Goal: Task Accomplishment & Management: Manage account settings

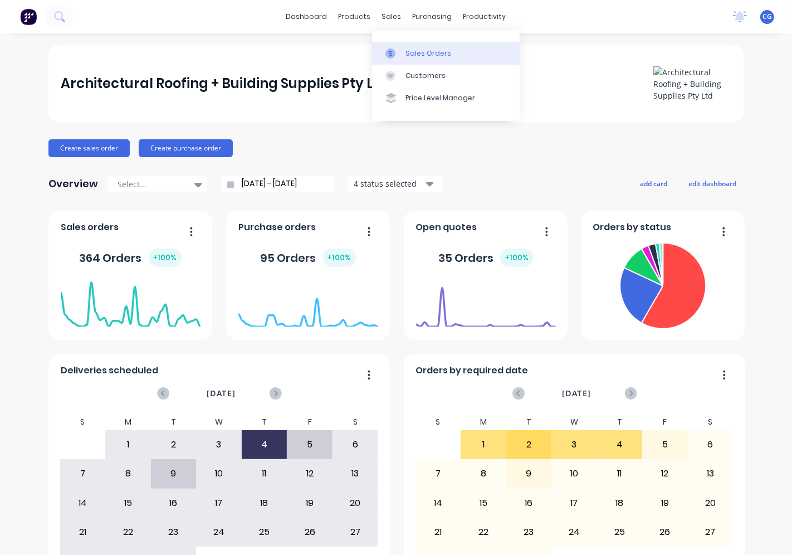
click at [422, 53] on div "Sales Orders" at bounding box center [429, 53] width 46 height 10
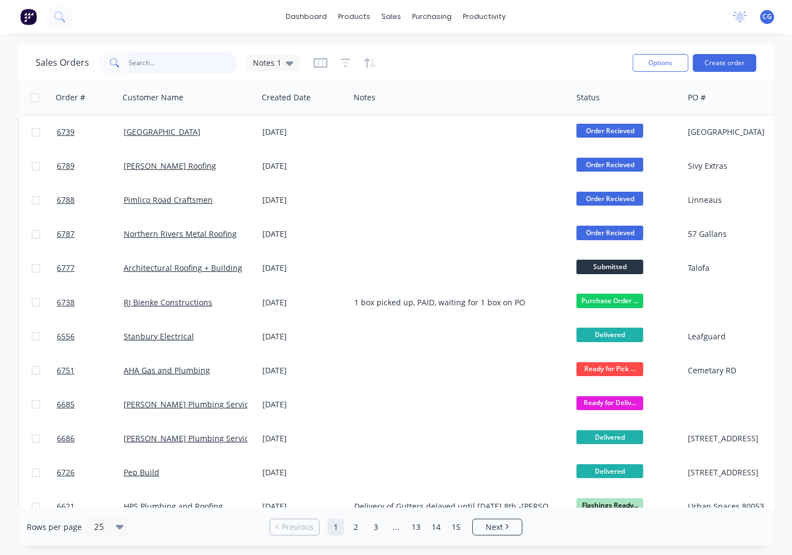
click at [158, 59] on input "text" at bounding box center [183, 63] width 109 height 22
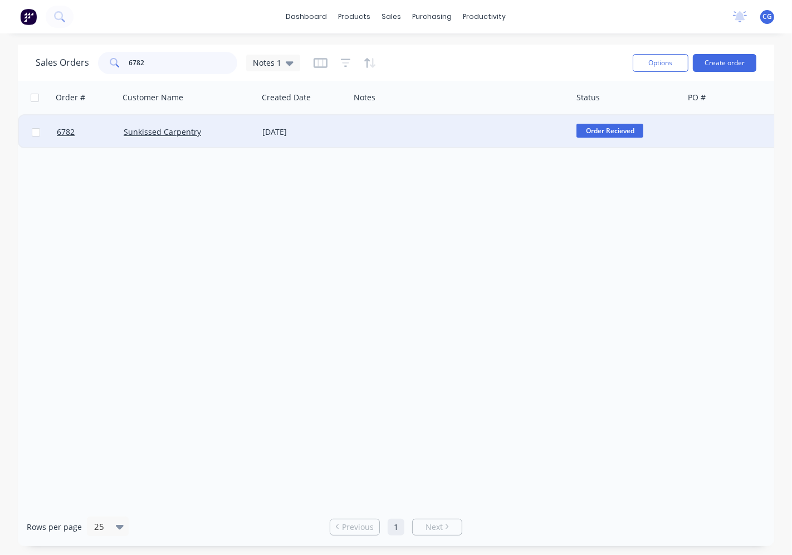
type input "6782"
click at [230, 131] on div "Sunkissed Carpentry" at bounding box center [186, 131] width 124 height 11
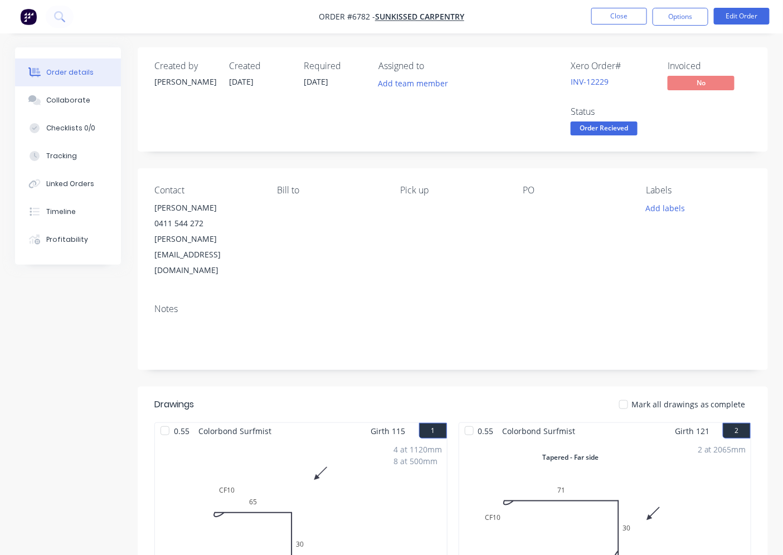
click at [626, 393] on div at bounding box center [623, 404] width 22 height 22
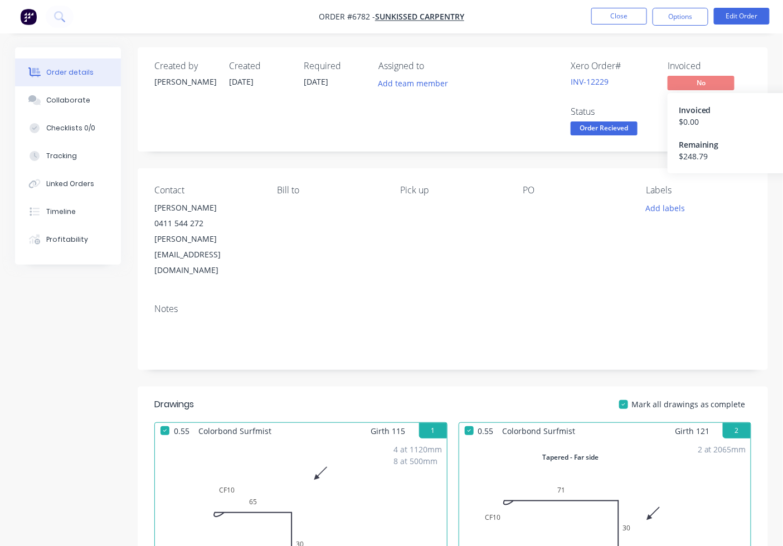
click at [722, 85] on span "No" at bounding box center [700, 83] width 67 height 14
click at [706, 80] on span "No" at bounding box center [700, 83] width 67 height 14
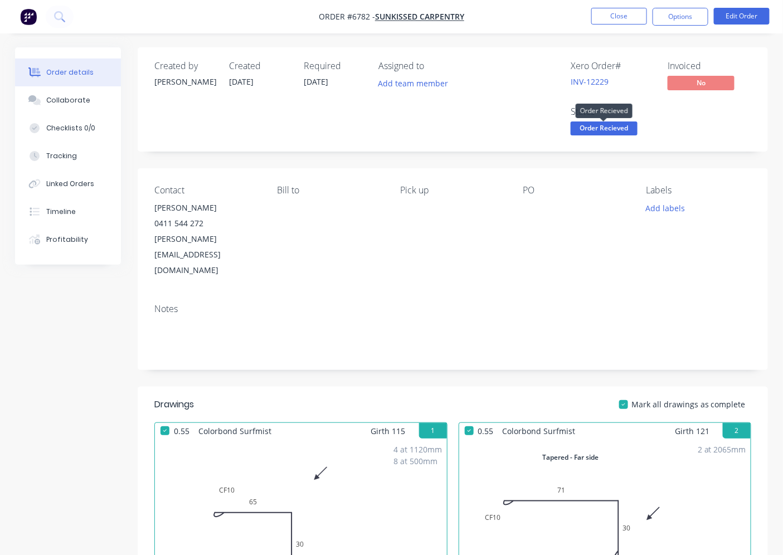
click at [615, 129] on span "Order Recieved" at bounding box center [604, 128] width 67 height 14
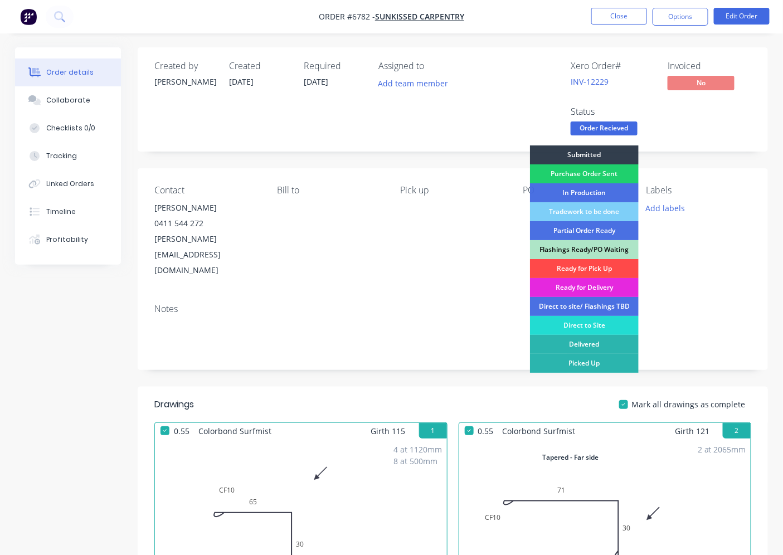
click at [586, 263] on div "Ready for Pick Up" at bounding box center [584, 268] width 109 height 19
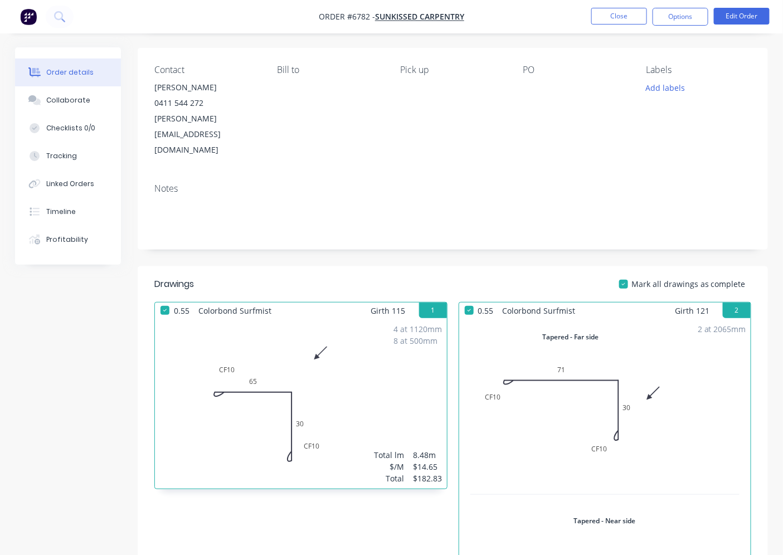
scroll to position [413, 0]
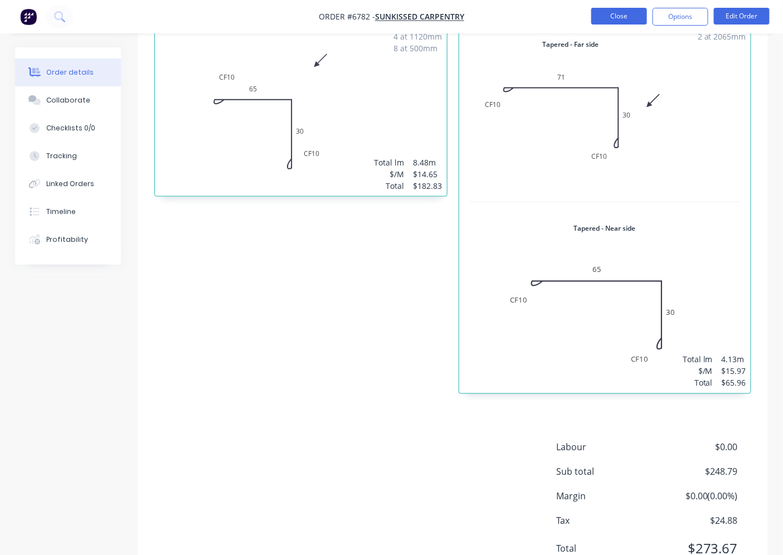
click at [627, 18] on button "Close" at bounding box center [619, 16] width 56 height 17
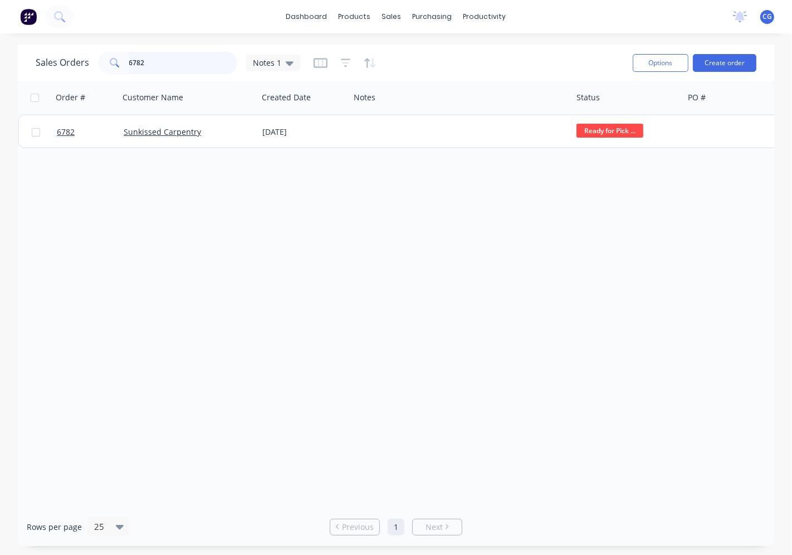
click at [182, 62] on input "6782" at bounding box center [183, 63] width 109 height 22
drag, startPoint x: 182, startPoint y: 62, endPoint x: 350, endPoint y: 203, distance: 218.7
click at [184, 63] on input "6782" at bounding box center [183, 63] width 109 height 22
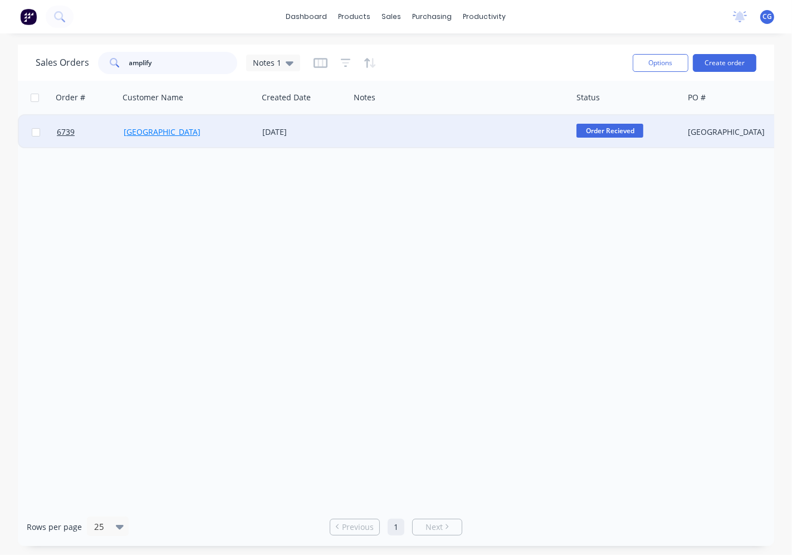
type input "amplify"
click at [181, 131] on link "[GEOGRAPHIC_DATA]" at bounding box center [162, 131] width 77 height 11
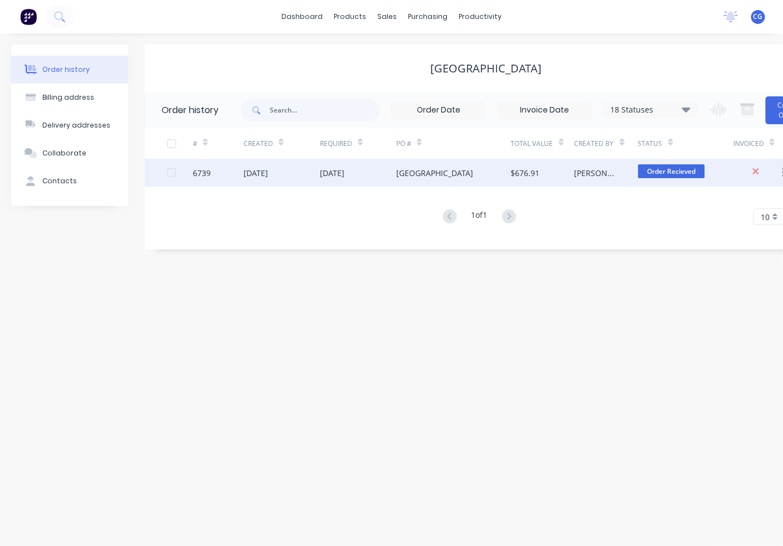
click at [413, 179] on div "[GEOGRAPHIC_DATA]" at bounding box center [453, 173] width 115 height 28
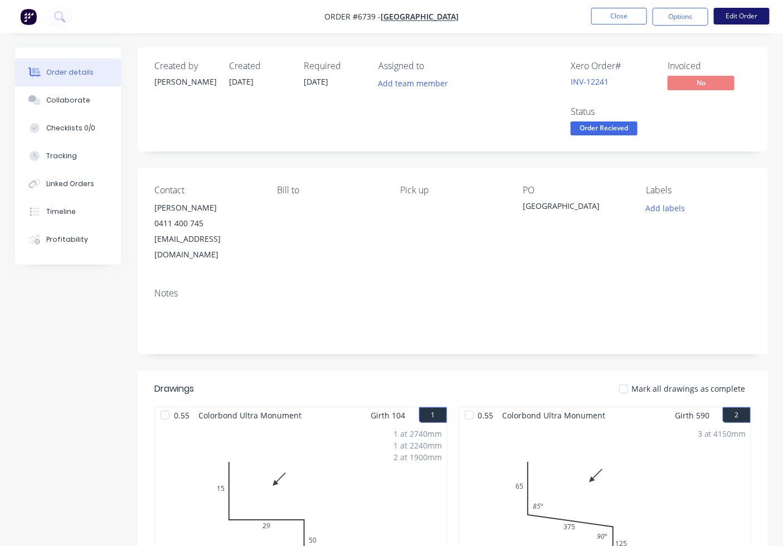
click at [741, 21] on button "Edit Order" at bounding box center [742, 16] width 56 height 17
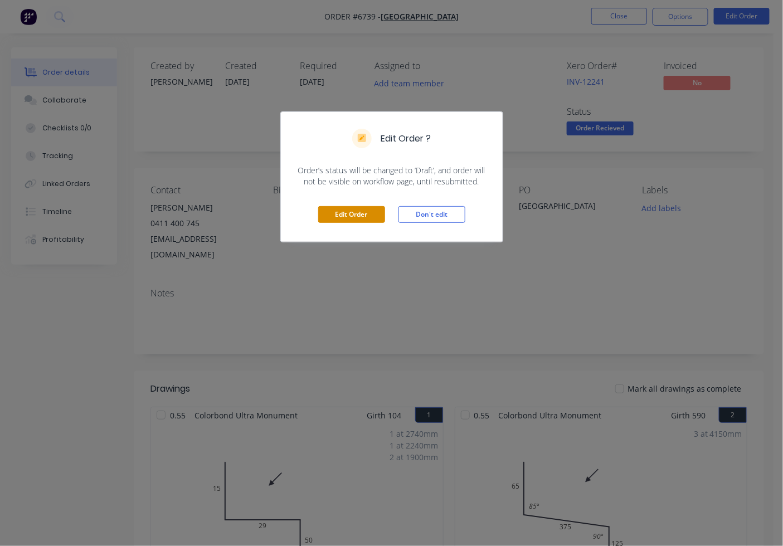
click at [366, 212] on button "Edit Order" at bounding box center [351, 214] width 67 height 17
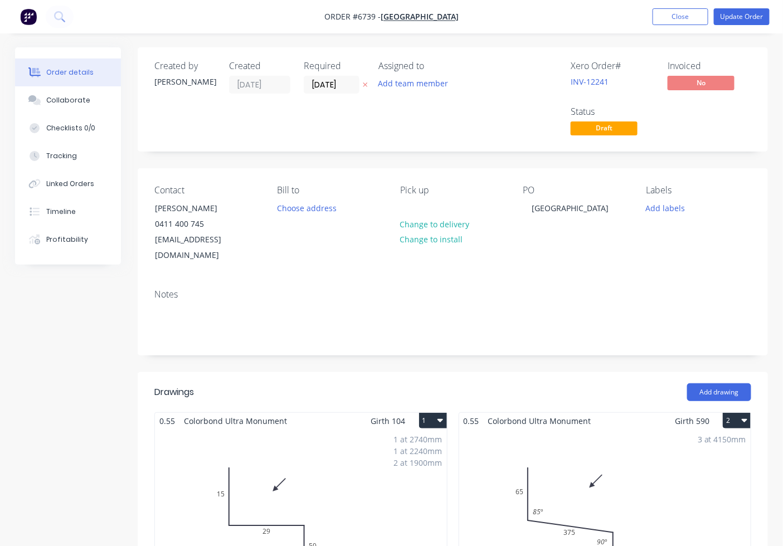
scroll to position [309, 0]
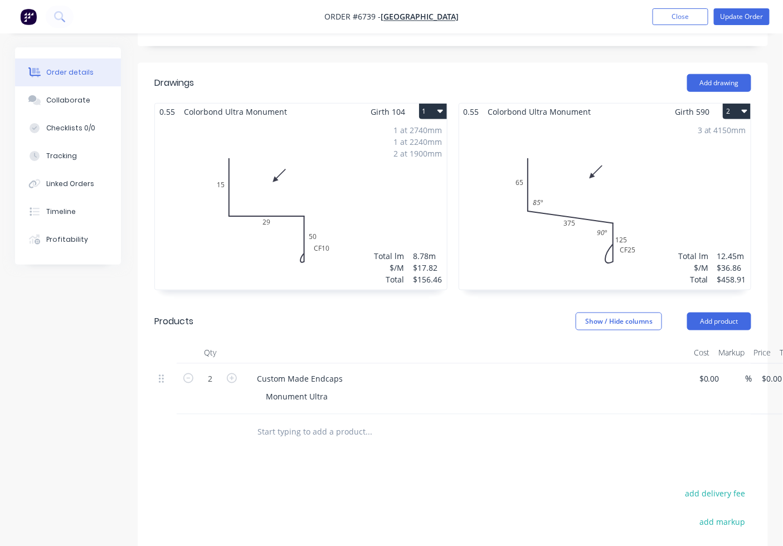
click at [367, 233] on div "1 at 2740mm 1 at 2240mm 2 at 1900mm Total lm $/M Total 8.78m $17.82 $156.46" at bounding box center [301, 205] width 292 height 170
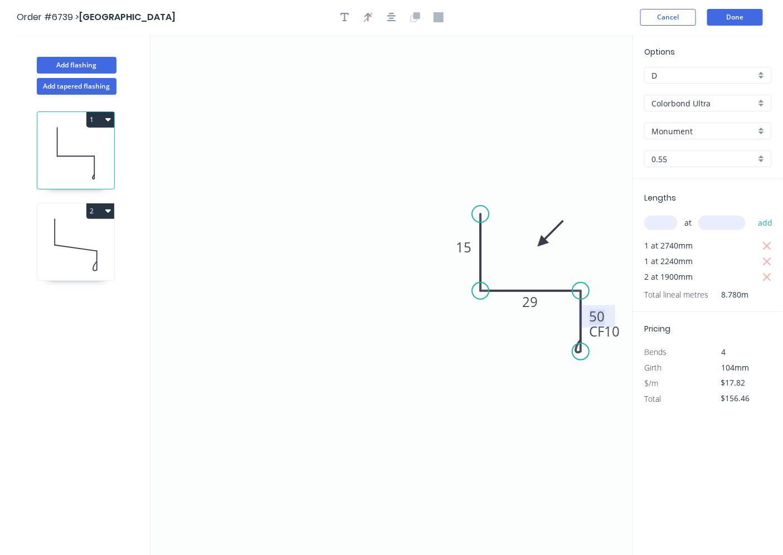
click at [595, 312] on tspan "50" at bounding box center [597, 316] width 16 height 18
click at [594, 371] on div "Delete point" at bounding box center [632, 368] width 112 height 23
type input "$0.00"
click at [578, 290] on circle at bounding box center [580, 290] width 17 height 17
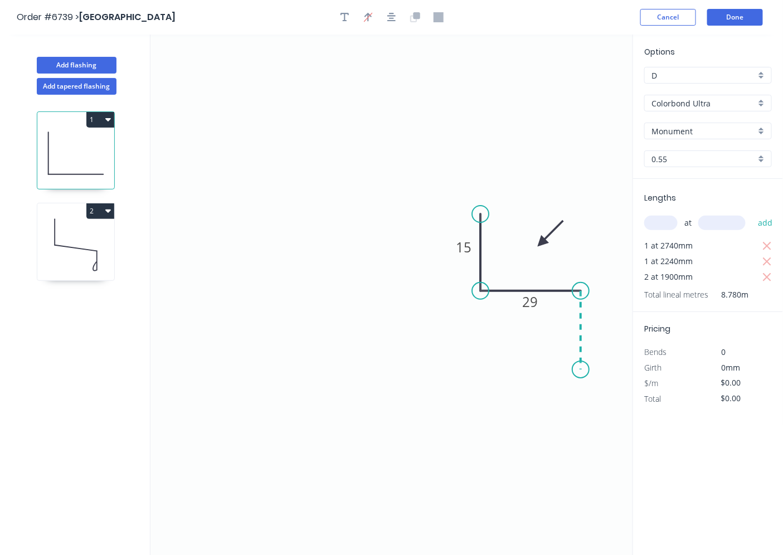
drag, startPoint x: 583, startPoint y: 370, endPoint x: 758, endPoint y: 331, distance: 179.2
click at [583, 371] on icon "0 15 29" at bounding box center [391, 295] width 483 height 521
type input "$10.67"
type input "$93.68"
click at [606, 325] on rect at bounding box center [597, 327] width 22 height 16
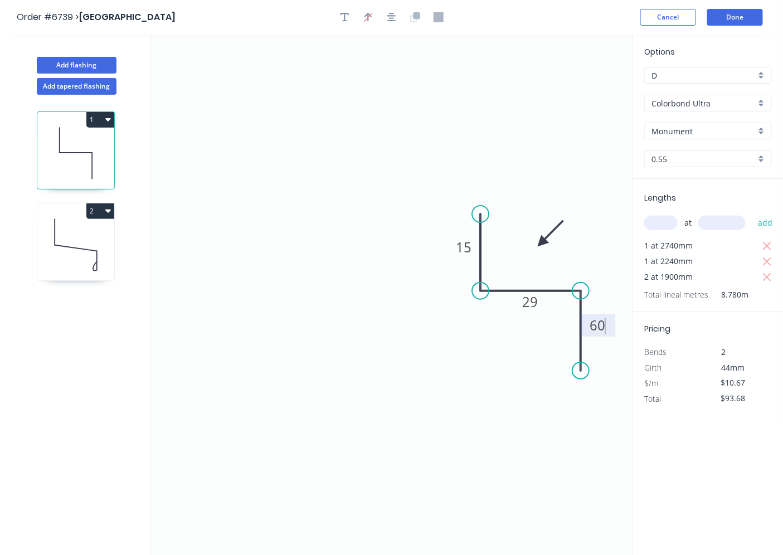
type input "$15.47"
type input "$135.83"
click at [102, 59] on button "Add flashing" at bounding box center [77, 65] width 80 height 17
type input "$0.00"
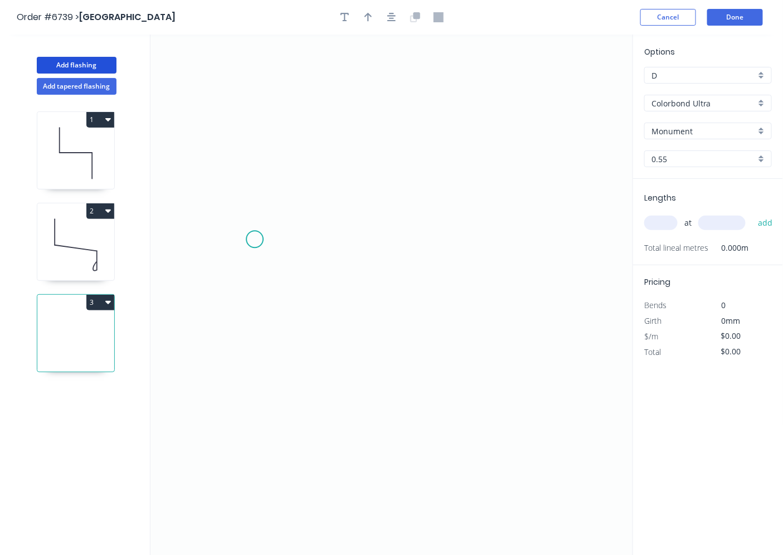
click at [249, 204] on icon "0" at bounding box center [391, 295] width 483 height 521
click at [251, 254] on icon "0" at bounding box center [391, 295] width 483 height 521
click at [380, 255] on icon "0 ?" at bounding box center [391, 295] width 483 height 521
click at [381, 353] on icon "0 ? ?" at bounding box center [391, 295] width 483 height 521
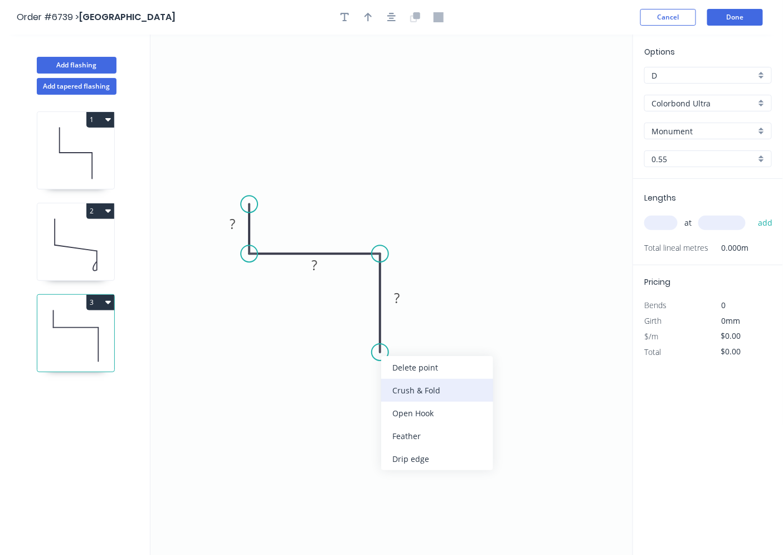
click at [398, 387] on div "Crush & Fold" at bounding box center [437, 390] width 112 height 23
drag, startPoint x: 403, startPoint y: 392, endPoint x: 403, endPoint y: 354, distance: 37.9
click at [403, 391] on div "Flip bend" at bounding box center [441, 388] width 112 height 23
click at [393, 282] on icon "0 ? ? CF 10 ?" at bounding box center [391, 295] width 483 height 521
click at [397, 300] on tspan "?" at bounding box center [397, 298] width 6 height 18
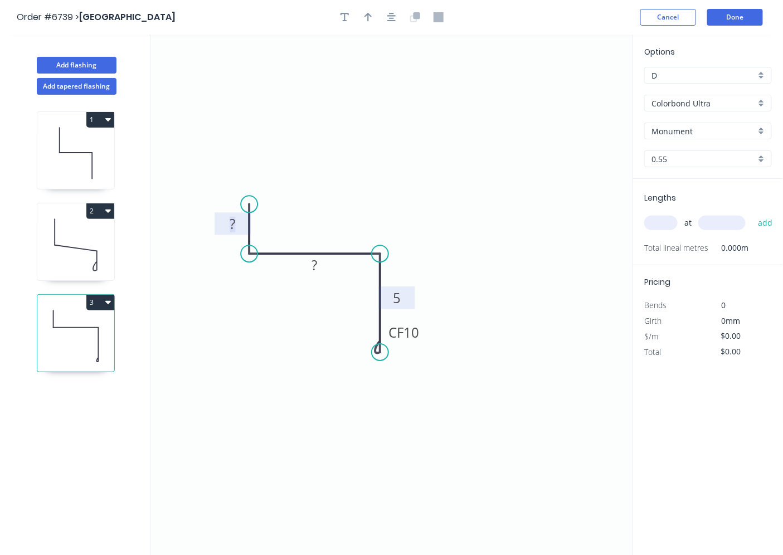
click at [243, 226] on rect at bounding box center [232, 225] width 22 height 16
type input "$17.82"
click at [578, 421] on icon "0 15 30 CF 10 050" at bounding box center [391, 295] width 483 height 521
click at [670, 227] on input "text" at bounding box center [660, 223] width 33 height 14
type input "1"
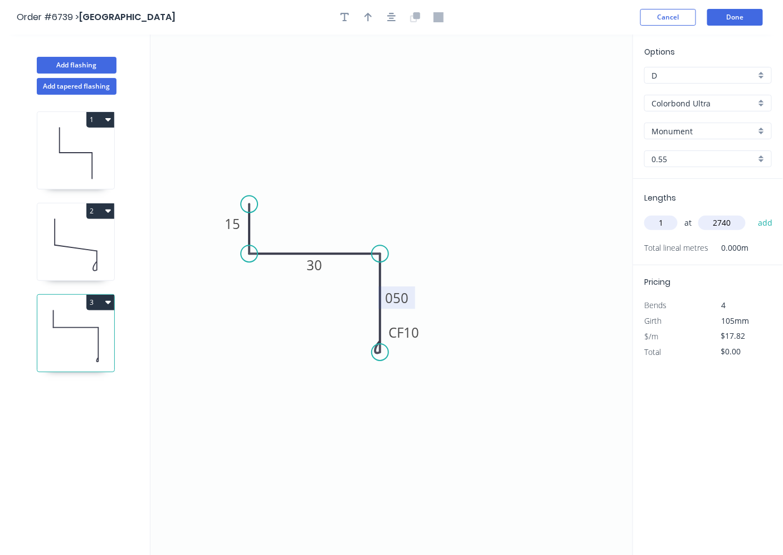
type input "2740"
click at [752, 213] on button "add" at bounding box center [765, 222] width 26 height 19
type input "$48.83"
type input "1"
type input "2240"
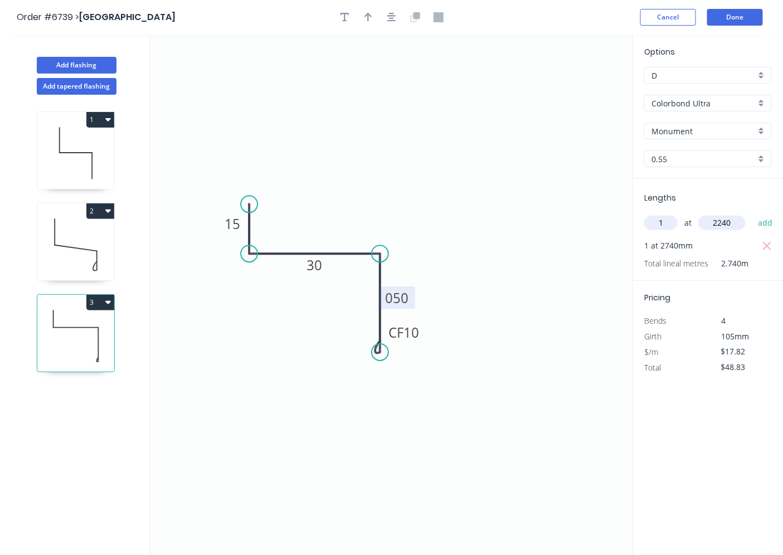
click at [752, 213] on button "add" at bounding box center [765, 222] width 26 height 19
type input "$88.74"
type input "2"
type input "1900"
click at [752, 213] on button "add" at bounding box center [765, 222] width 26 height 19
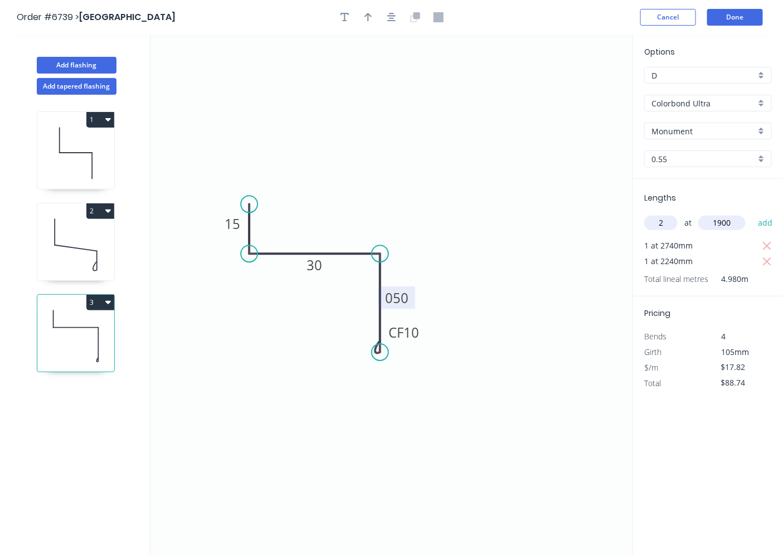
type input "$156.46"
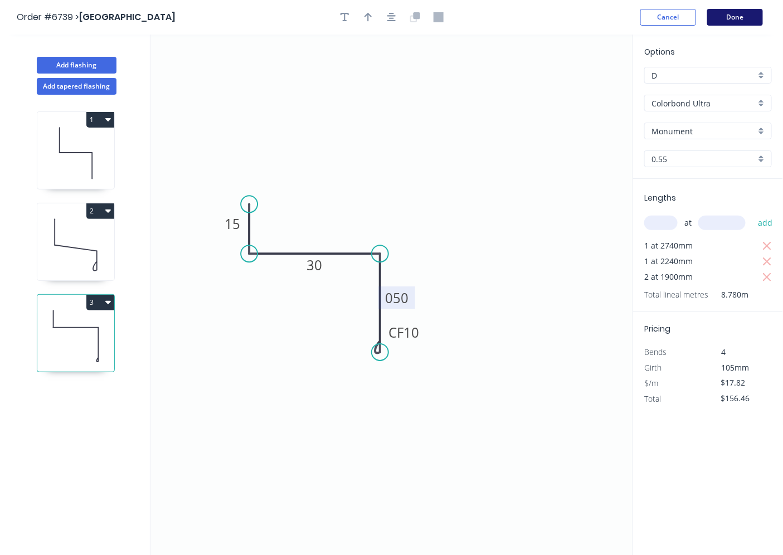
click at [737, 19] on button "Done" at bounding box center [735, 17] width 56 height 17
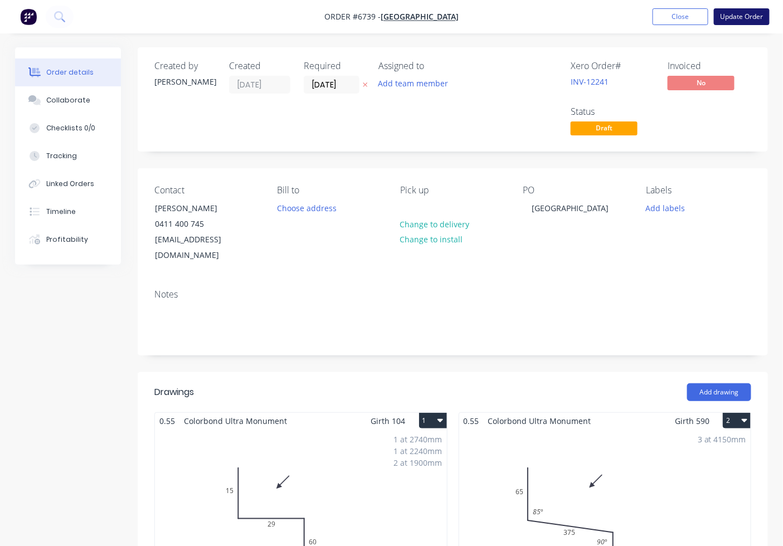
click at [738, 13] on button "Update Order" at bounding box center [742, 16] width 56 height 17
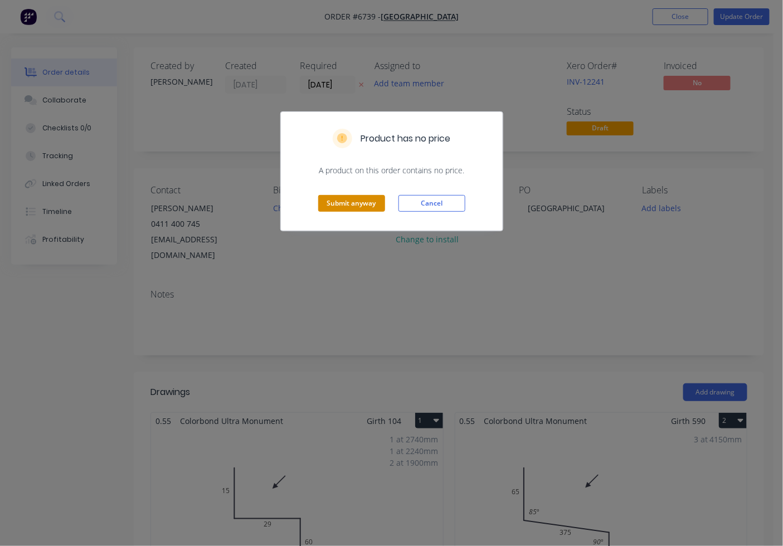
click at [374, 207] on button "Submit anyway" at bounding box center [351, 203] width 67 height 17
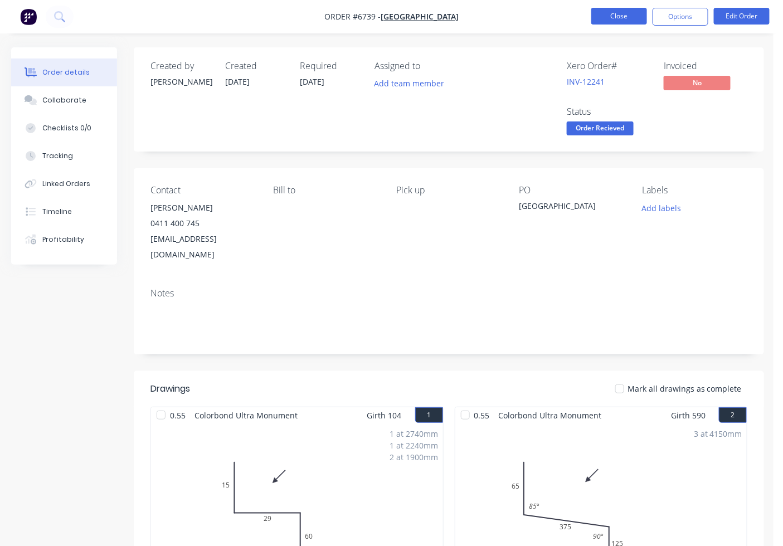
click at [617, 15] on button "Close" at bounding box center [619, 16] width 56 height 17
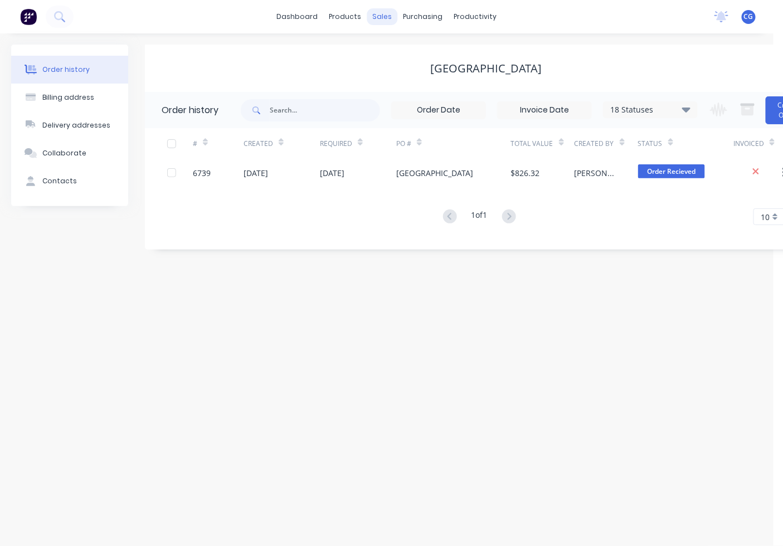
click at [379, 13] on div "sales" at bounding box center [382, 16] width 31 height 17
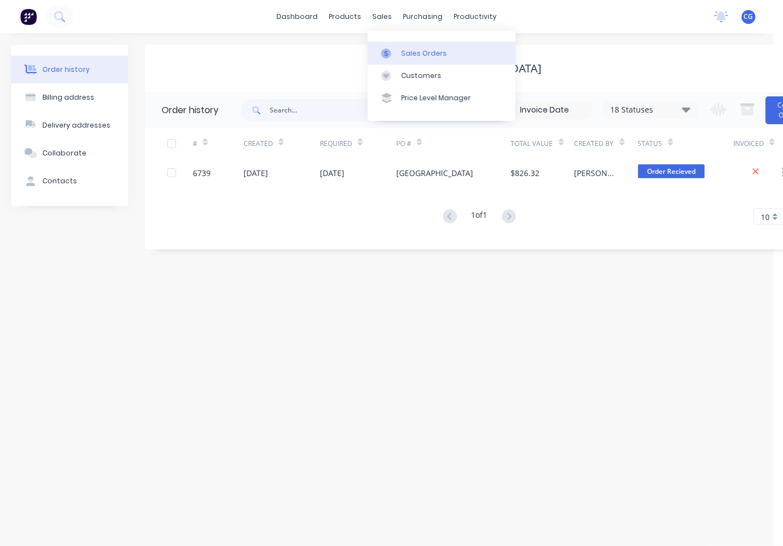
click at [405, 51] on div "Sales Orders" at bounding box center [424, 53] width 46 height 10
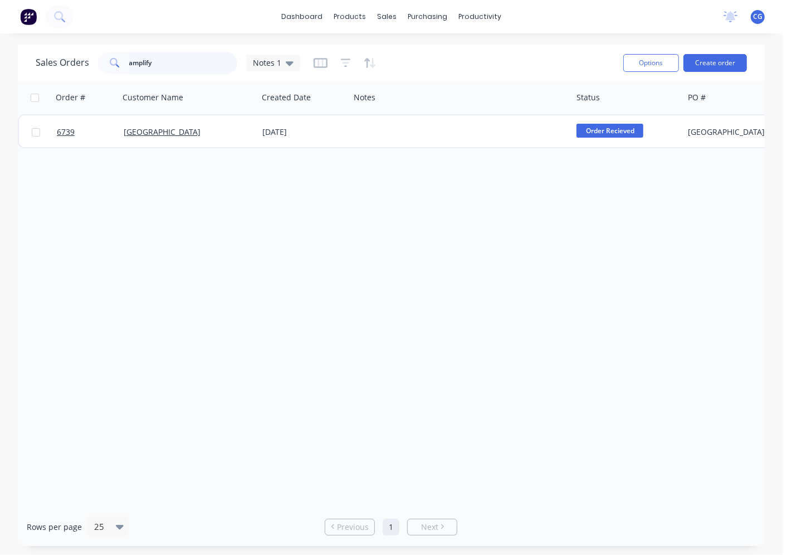
click at [81, 67] on div "Sales Orders amplify Notes 1" at bounding box center [168, 63] width 265 height 22
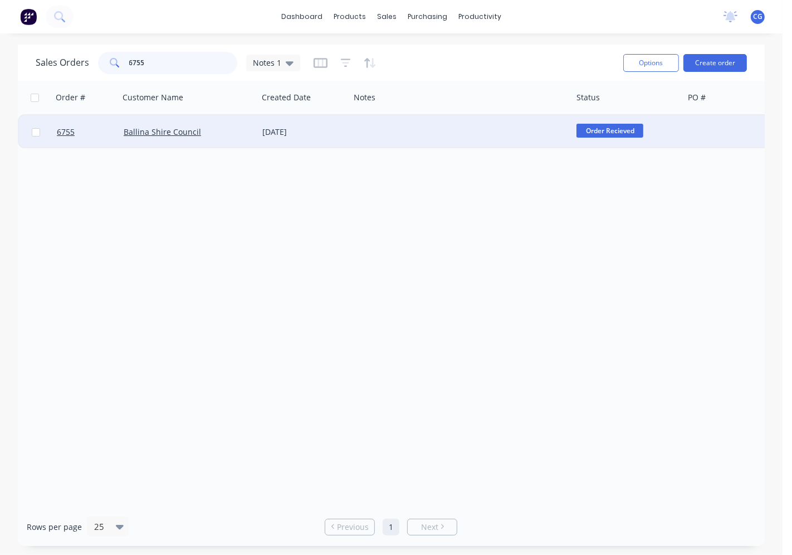
type input "6755"
click at [236, 129] on div "Ballina Shire Council" at bounding box center [186, 131] width 124 height 11
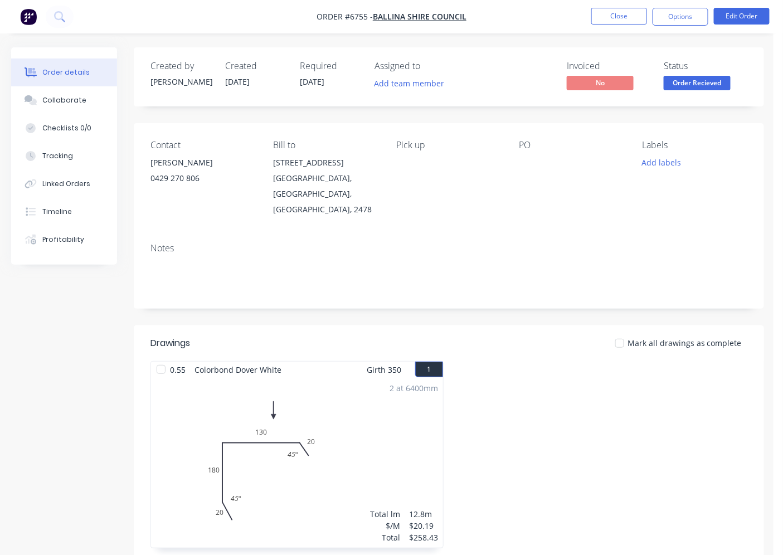
click at [620, 332] on div at bounding box center [619, 343] width 22 height 22
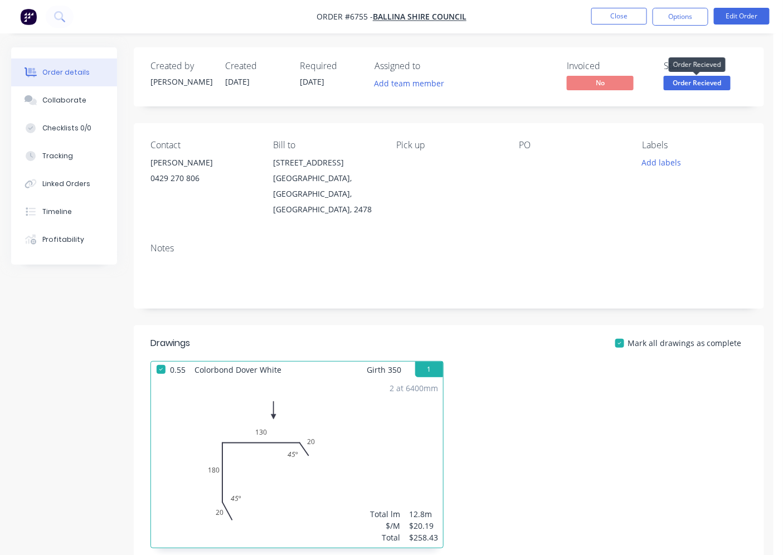
click at [702, 85] on span "Order Recieved" at bounding box center [697, 83] width 67 height 14
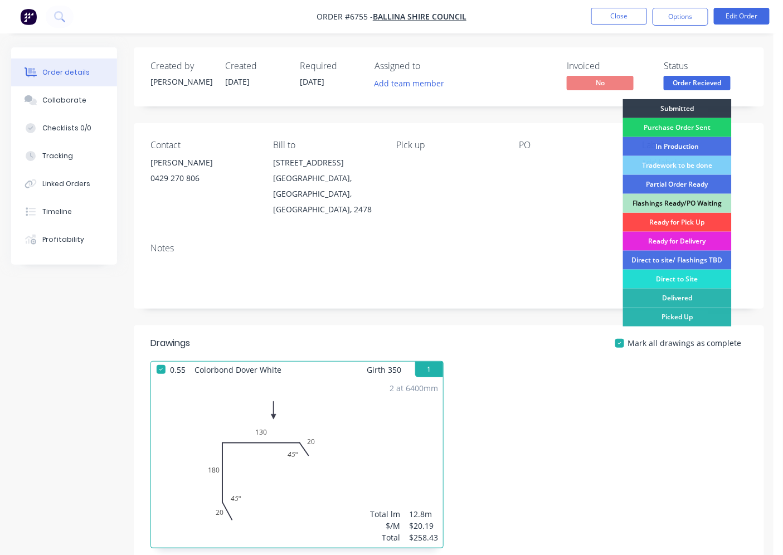
click at [675, 221] on div "Ready for Pick Up" at bounding box center [677, 222] width 109 height 19
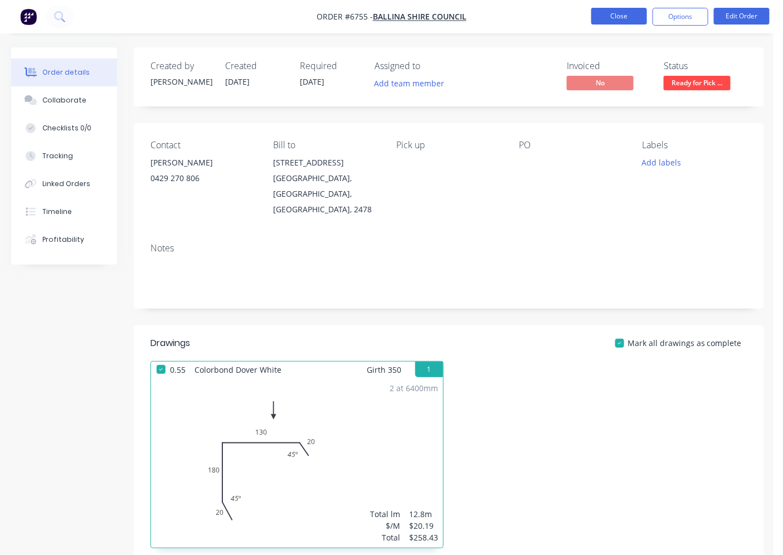
click at [627, 17] on button "Close" at bounding box center [619, 16] width 56 height 17
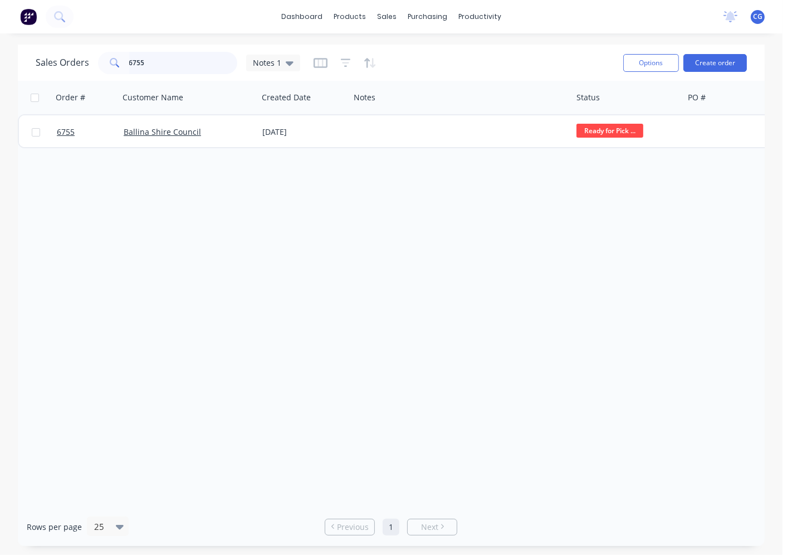
click at [166, 60] on input "6755" at bounding box center [183, 63] width 109 height 22
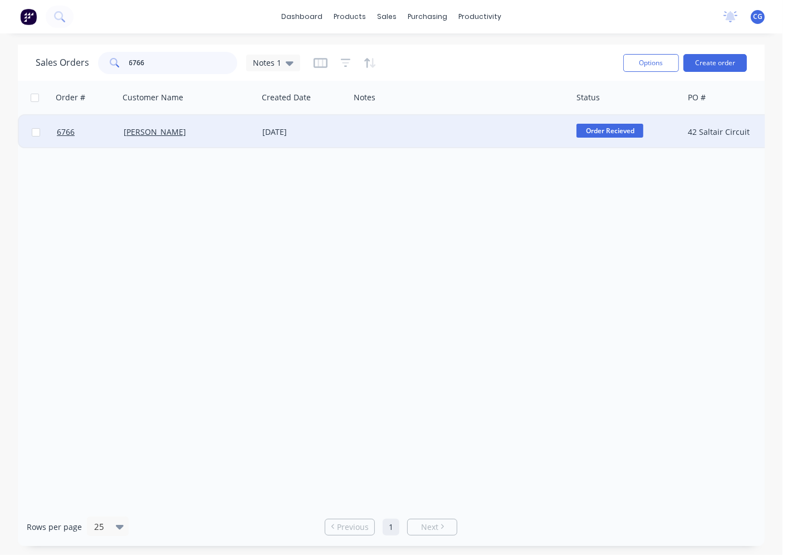
type input "6766"
click at [196, 131] on div "[PERSON_NAME]" at bounding box center [186, 131] width 124 height 11
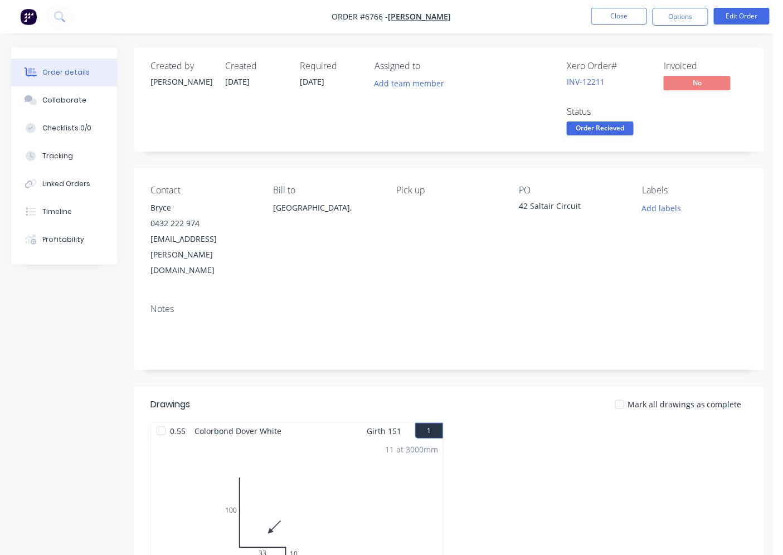
click at [627, 393] on div at bounding box center [619, 404] width 22 height 22
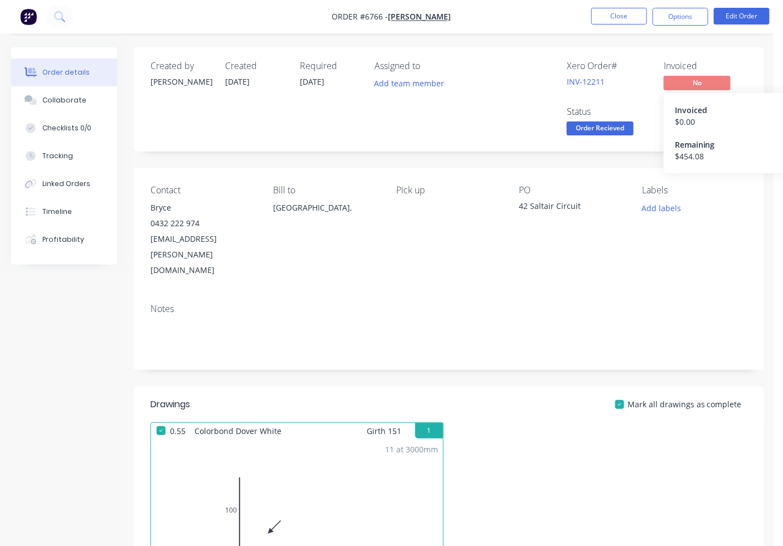
click at [705, 79] on span "No" at bounding box center [697, 83] width 67 height 14
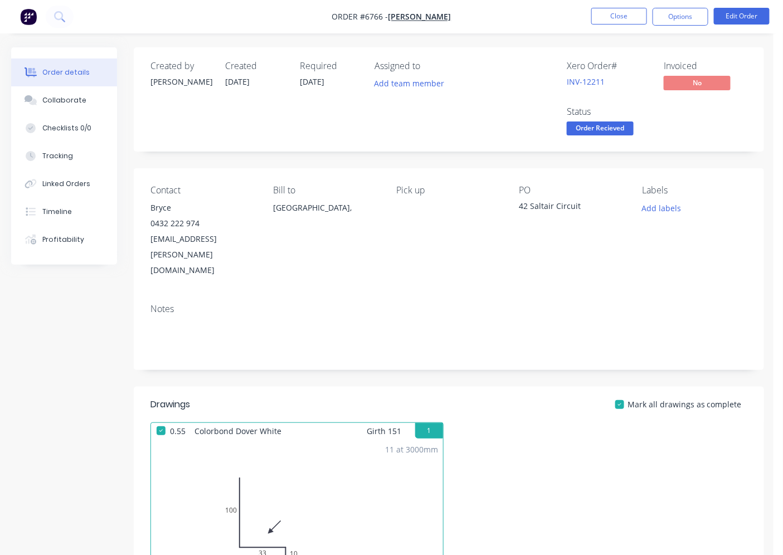
click at [595, 131] on span "Order Recieved" at bounding box center [600, 128] width 67 height 14
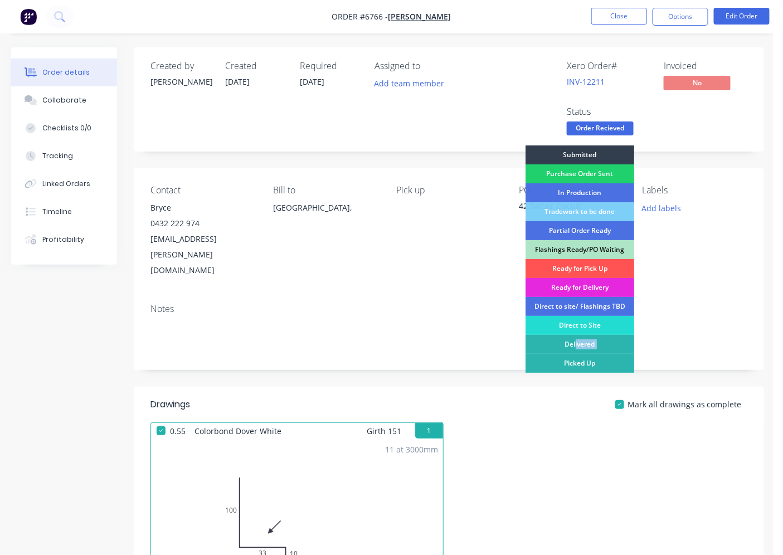
drag, startPoint x: 575, startPoint y: 343, endPoint x: 561, endPoint y: 421, distance: 79.3
click at [561, 421] on div "Submitted Purchase Order Sent In Production Tradework to be done Partial Order …" at bounding box center [579, 283] width 109 height 277
click at [576, 271] on div "Ready for Pick Up" at bounding box center [579, 268] width 109 height 19
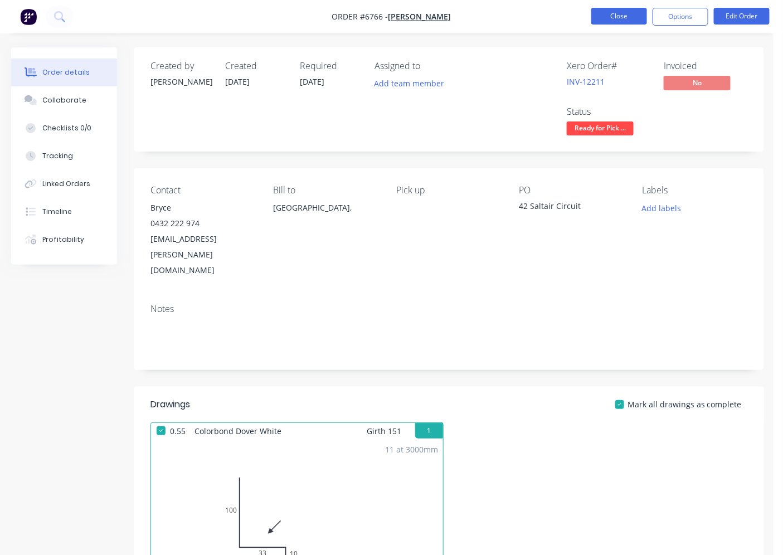
click at [615, 18] on button "Close" at bounding box center [619, 16] width 56 height 17
